Goal: Book appointment/travel/reservation

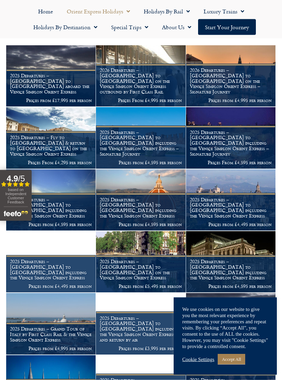
scroll to position [228, 0]
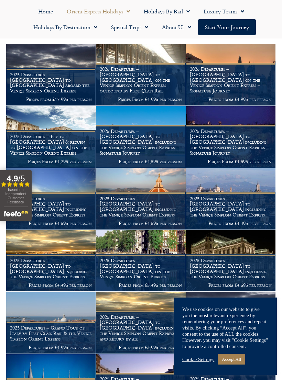
click at [237, 364] on link "Accept All" at bounding box center [230, 359] width 27 height 11
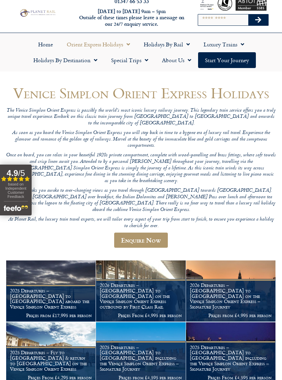
scroll to position [0, 0]
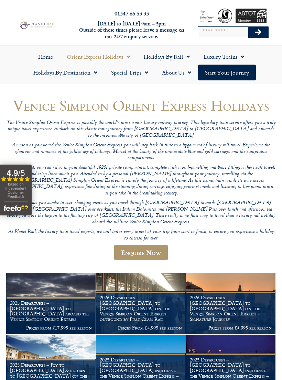
click at [167, 58] on link "Holidays by Rail" at bounding box center [167, 57] width 60 height 16
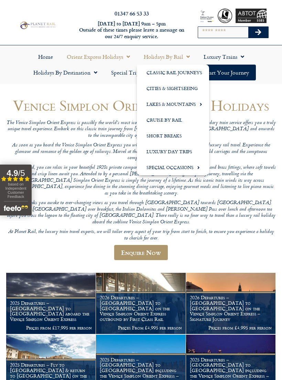
click at [176, 73] on link "Classic Rail Journeys" at bounding box center [173, 73] width 72 height 16
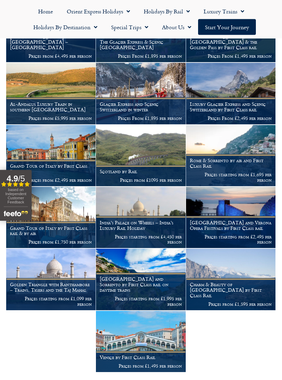
scroll to position [225, 0]
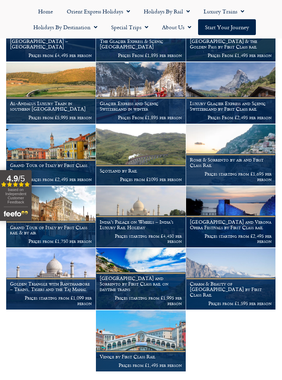
click at [127, 291] on h1 "[GEOGRAPHIC_DATA] and Sorrento by First Class rail on daytime trains" at bounding box center [141, 284] width 82 height 16
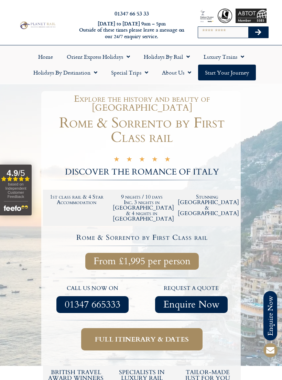
click at [281, 206] on div at bounding box center [141, 240] width 282 height 313
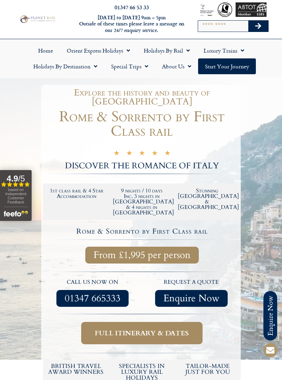
scroll to position [3, 0]
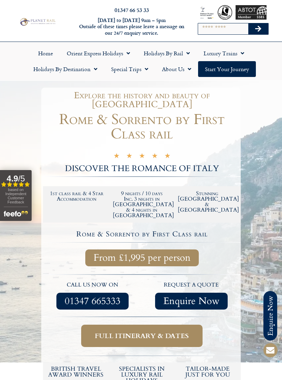
click at [59, 68] on link "Holidays by Destination" at bounding box center [65, 69] width 78 height 16
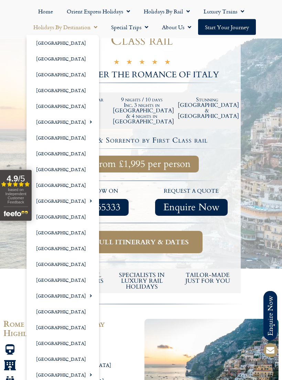
scroll to position [101, 0]
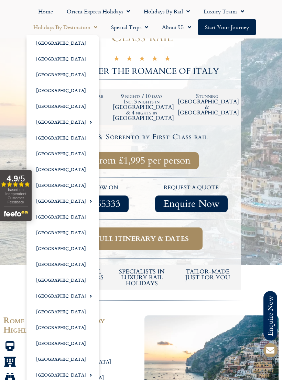
click at [44, 183] on link "[GEOGRAPHIC_DATA]" at bounding box center [62, 185] width 72 height 16
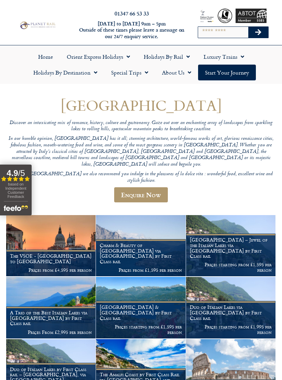
click at [163, 58] on link "Holidays by Rail" at bounding box center [167, 57] width 60 height 16
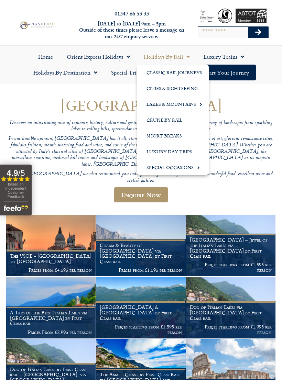
click at [154, 89] on link "Cities & Sightseeing" at bounding box center [173, 88] width 72 height 16
click at [154, 88] on link "Cities & Sightseeing" at bounding box center [173, 88] width 72 height 16
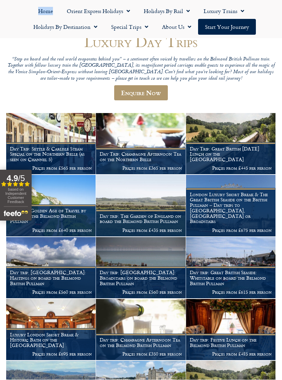
scroll to position [64, 0]
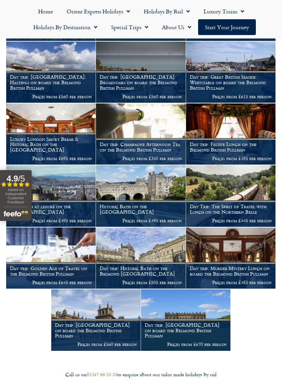
scroll to position [257, 0]
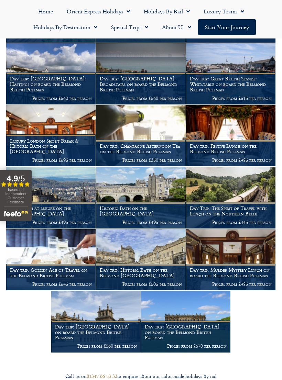
click at [142, 274] on h1 "Day trip: Historic Bath on the Belmond British Pullman" at bounding box center [141, 272] width 82 height 11
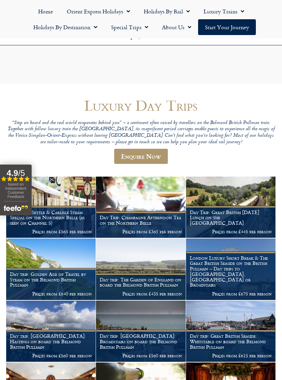
scroll to position [268, 0]
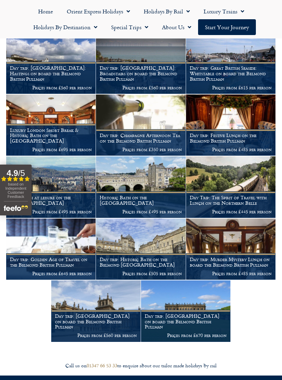
click at [108, 324] on h1 "Day trip: Blenheim Palace on board the Belmond British Pullman" at bounding box center [96, 321] width 82 height 16
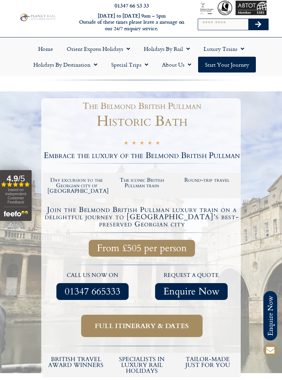
scroll to position [9, 0]
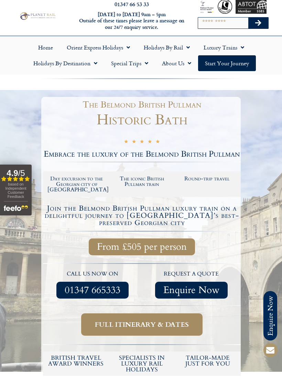
click at [178, 320] on span "Full itinerary & dates" at bounding box center [142, 324] width 94 height 9
click at [150, 320] on span "Full itinerary & dates" at bounding box center [142, 324] width 94 height 9
click at [165, 321] on span "Full itinerary & dates" at bounding box center [142, 324] width 94 height 9
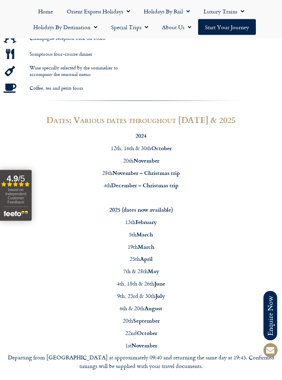
scroll to position [504, 0]
